Goal: Task Accomplishment & Management: Manage account settings

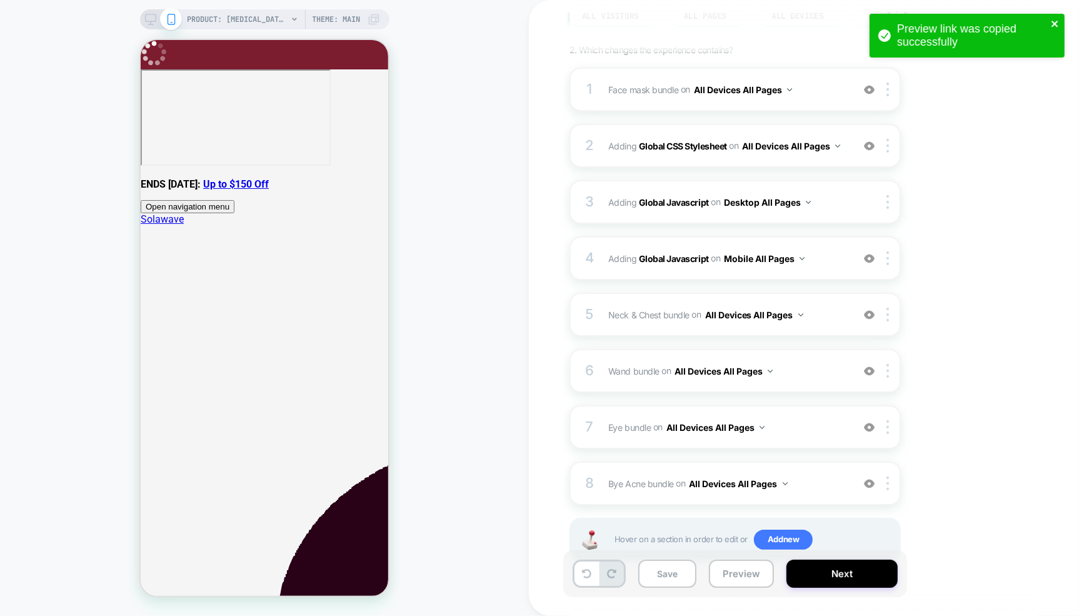
click at [1054, 19] on icon "close" at bounding box center [1055, 24] width 9 height 10
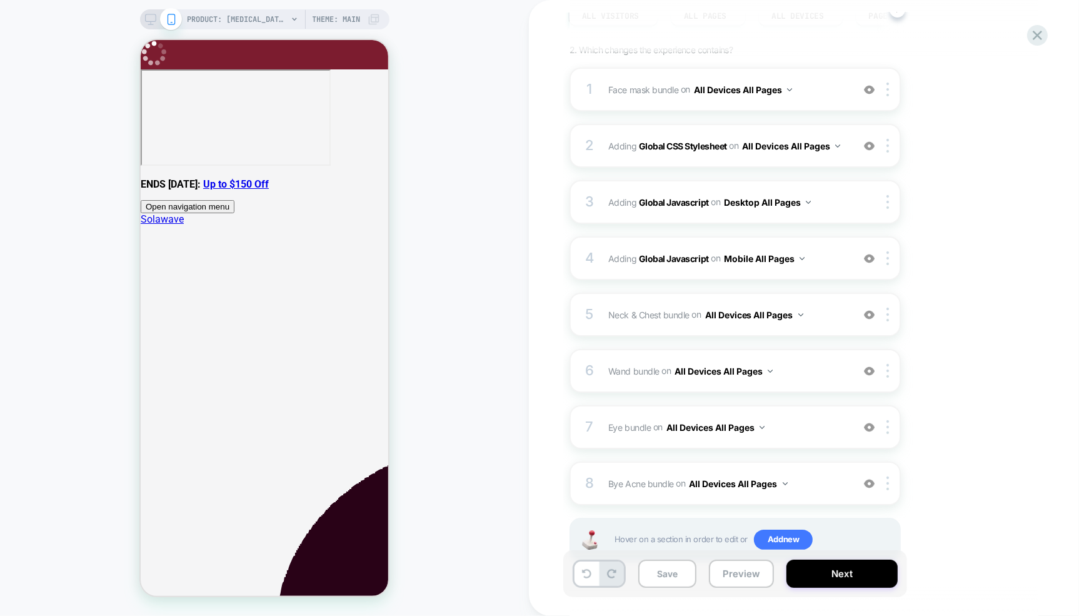
click at [1039, 29] on div "Preview link was copied successfully PRODUCT: [MEDICAL_DATA] Boosting Face & Ne…" at bounding box center [539, 308] width 1079 height 616
click at [1037, 38] on icon at bounding box center [1037, 35] width 17 height 17
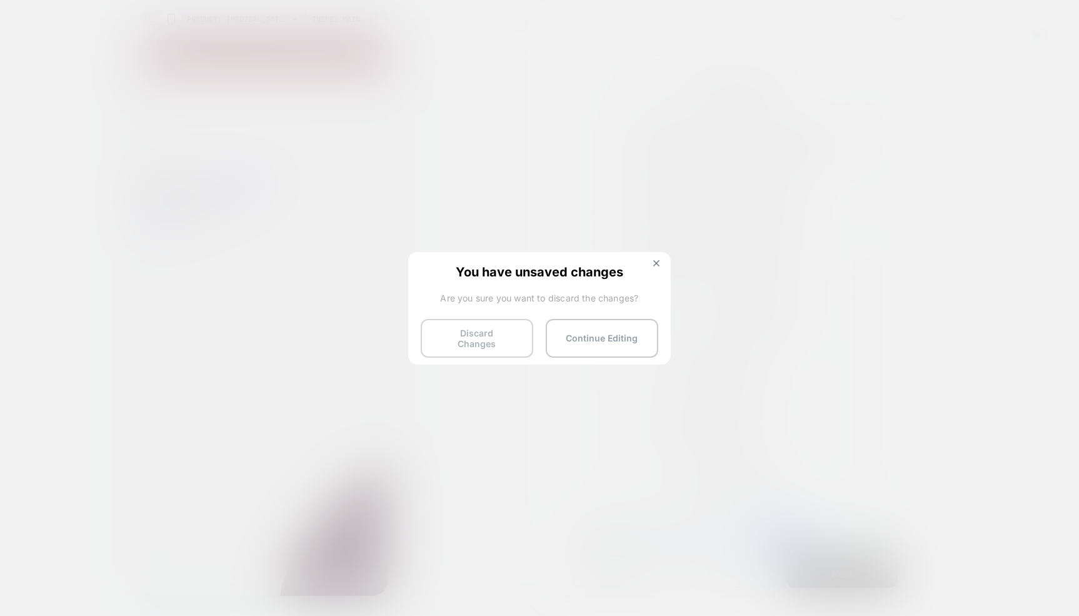
click at [462, 328] on button "Discard Changes" at bounding box center [477, 338] width 113 height 39
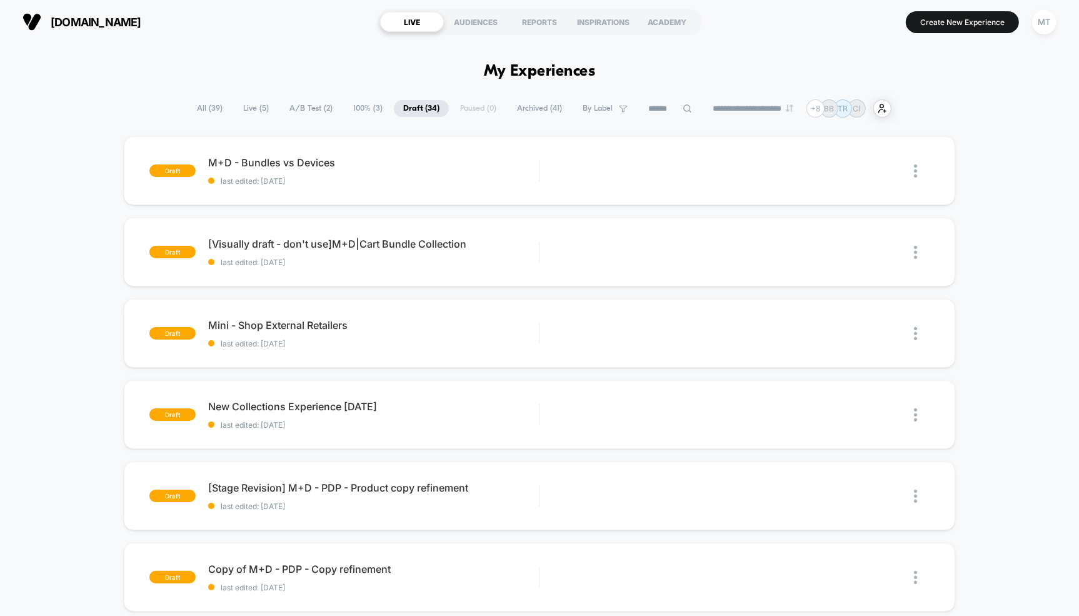
click at [248, 109] on span "Live ( 5 )" at bounding box center [256, 108] width 44 height 17
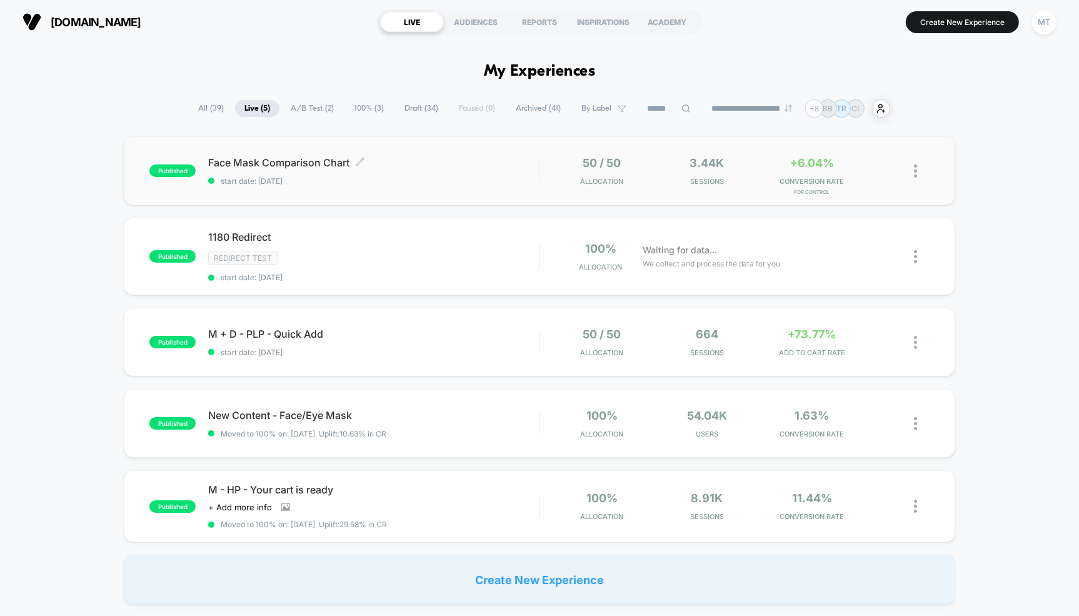
click at [414, 166] on span "Face Mask Comparison Chart Click to edit experience details" at bounding box center [373, 162] width 331 height 13
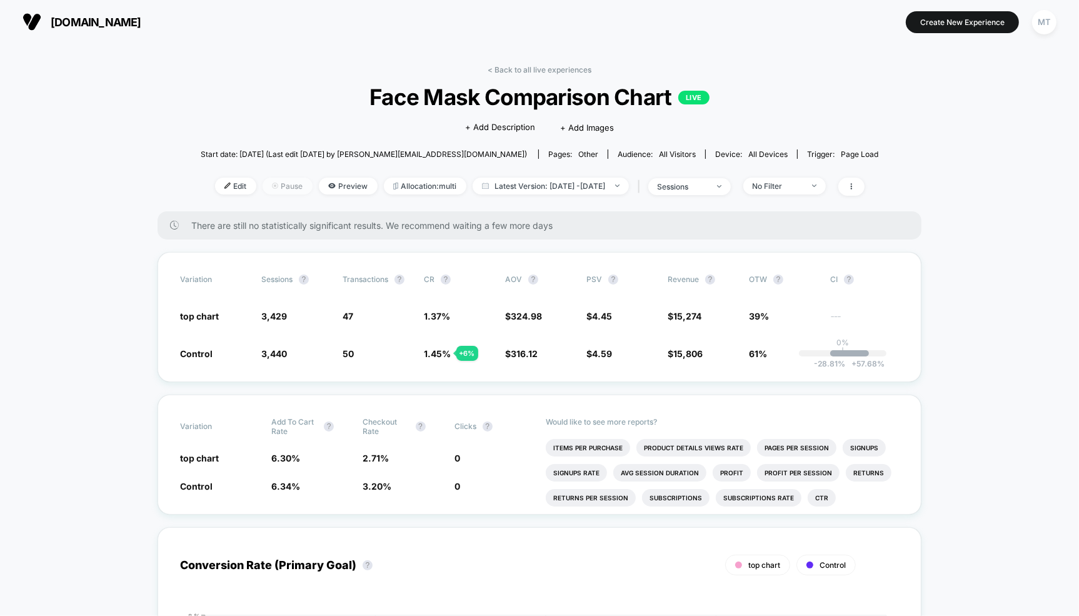
click at [273, 191] on span "Pause" at bounding box center [288, 186] width 50 height 17
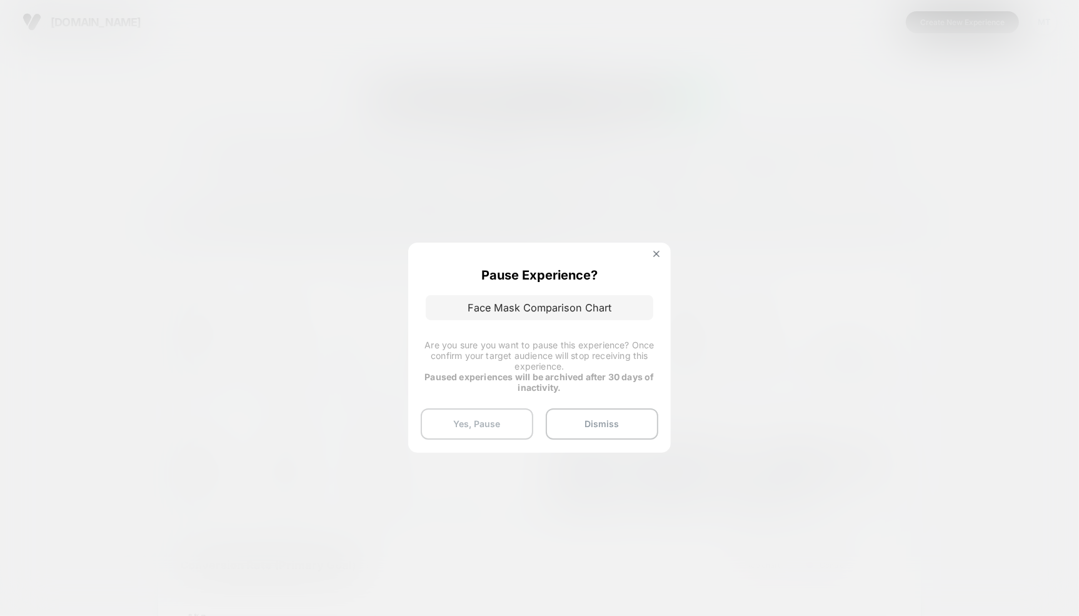
click at [482, 424] on button "Yes, Pause" at bounding box center [477, 423] width 113 height 31
